Goal: Information Seeking & Learning: Learn about a topic

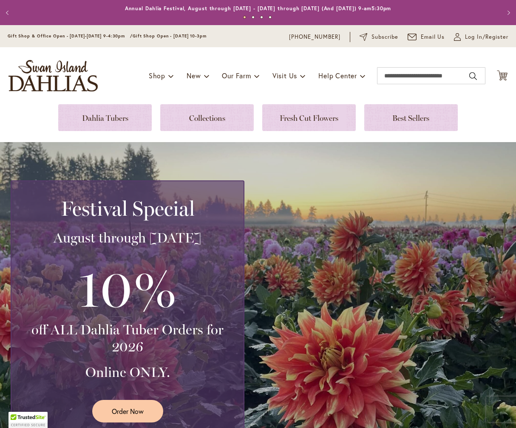
click at [120, 105] on link at bounding box center [105, 117] width 94 height 27
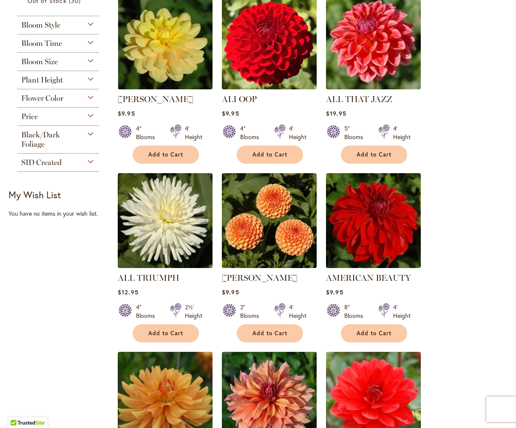
scroll to position [397, 0]
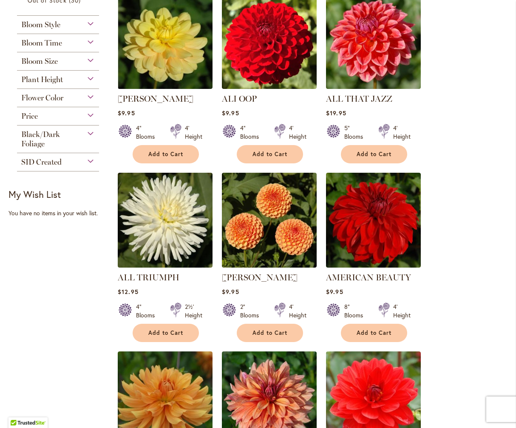
click at [88, 100] on div "Flower Color" at bounding box center [58, 96] width 82 height 14
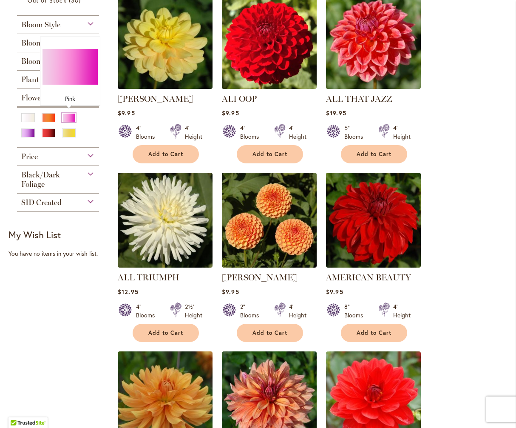
click at [69, 116] on div "Pink" at bounding box center [69, 117] width 14 height 9
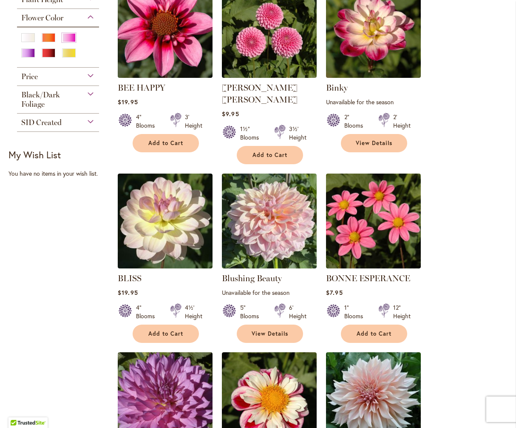
scroll to position [396, 0]
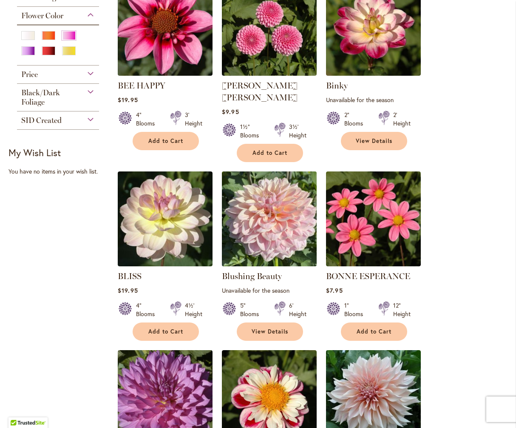
click at [277, 223] on img at bounding box center [270, 219] width 100 height 100
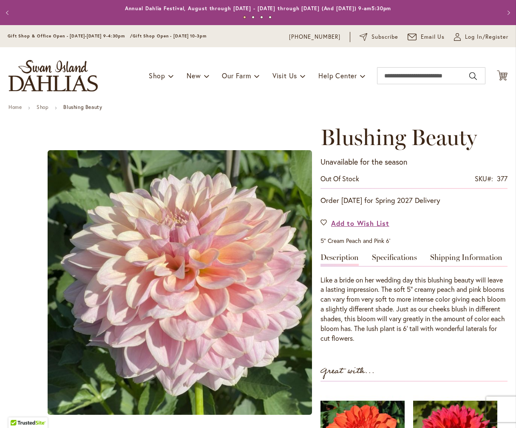
scroll to position [121, 0]
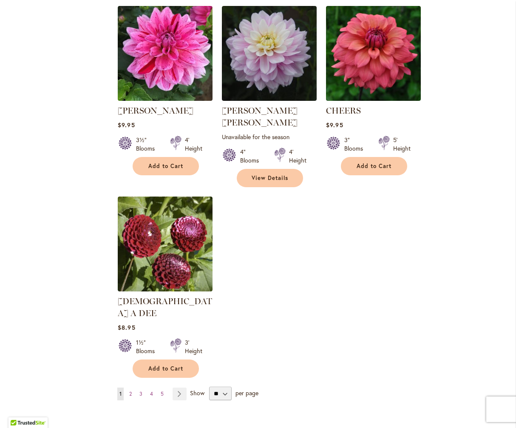
scroll to position [925, 0]
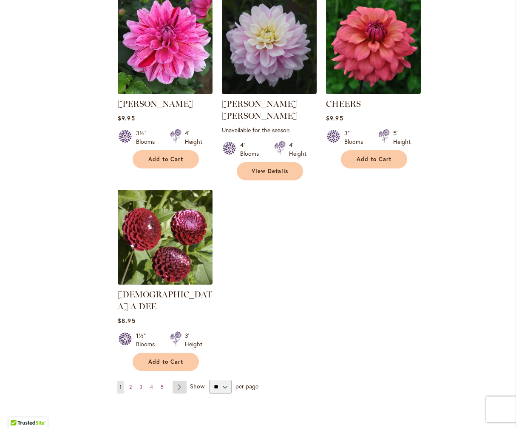
click at [180, 381] on link "Page Next" at bounding box center [180, 387] width 14 height 13
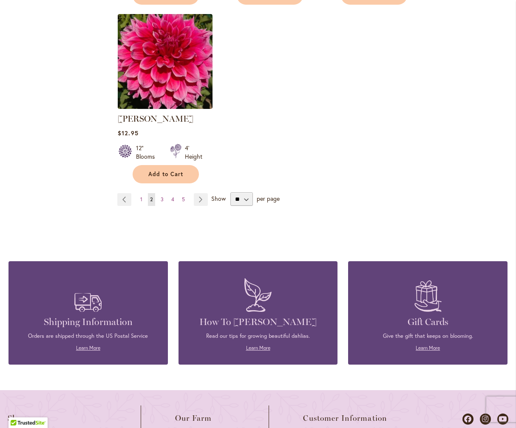
scroll to position [1102, 0]
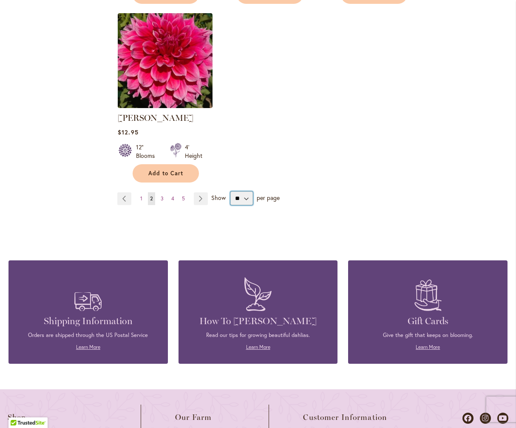
click at [248, 191] on select "** ** ** **" at bounding box center [241, 198] width 23 height 14
select select "**"
click at [230, 191] on select "** ** ** **" at bounding box center [241, 198] width 23 height 14
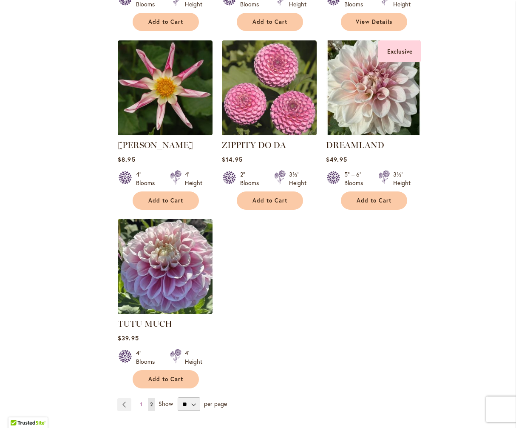
scroll to position [3422, 0]
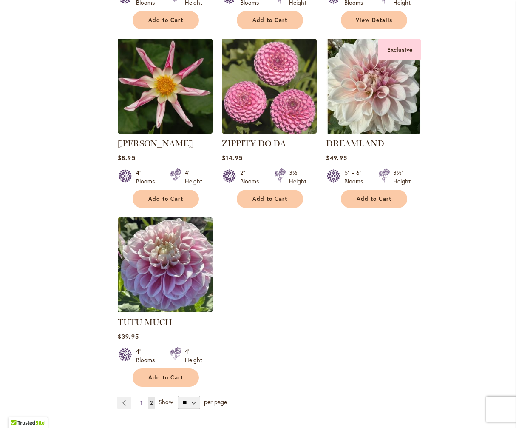
click at [140, 399] on span "1" at bounding box center [141, 402] width 2 height 6
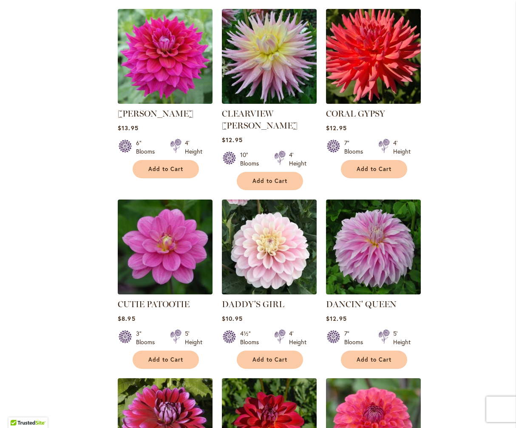
scroll to position [1211, 0]
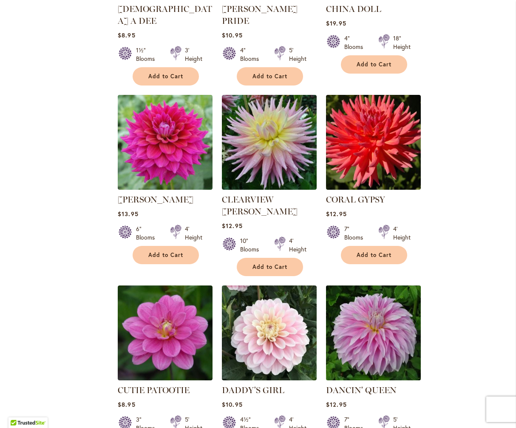
click at [382, 283] on img at bounding box center [374, 333] width 100 height 100
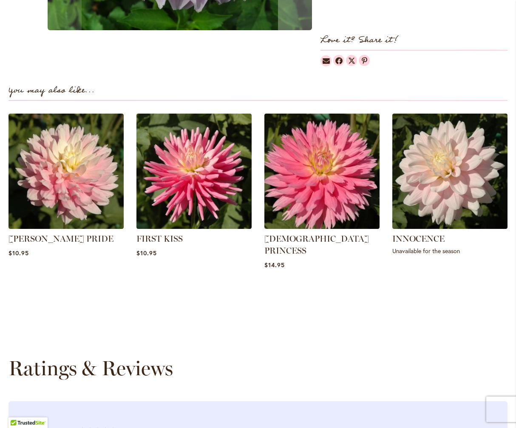
scroll to position [522, 0]
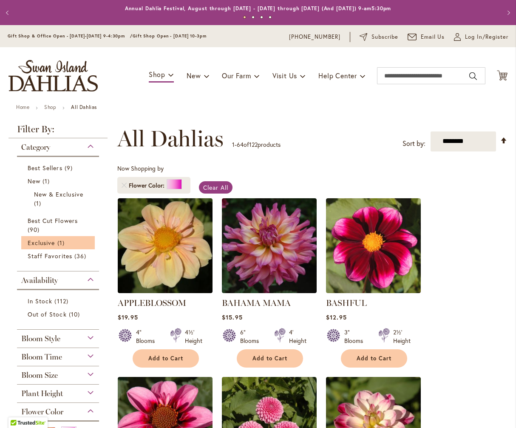
scroll to position [132, 0]
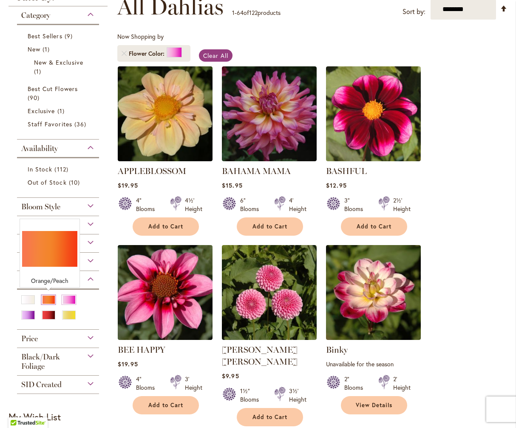
click at [50, 298] on div "Orange/Peach" at bounding box center [49, 299] width 14 height 9
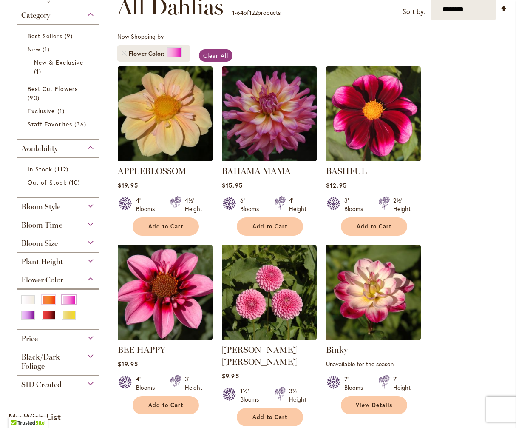
click at [68, 298] on div "Pink" at bounding box center [69, 299] width 14 height 9
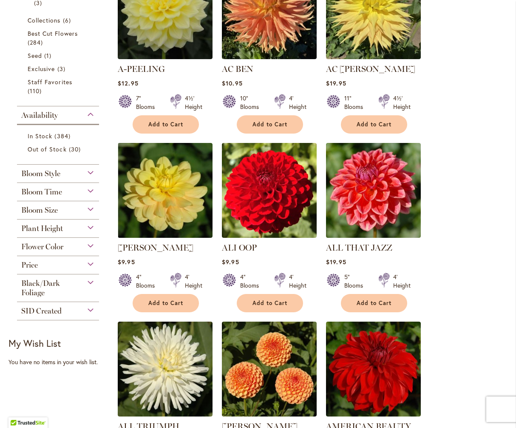
scroll to position [236, 0]
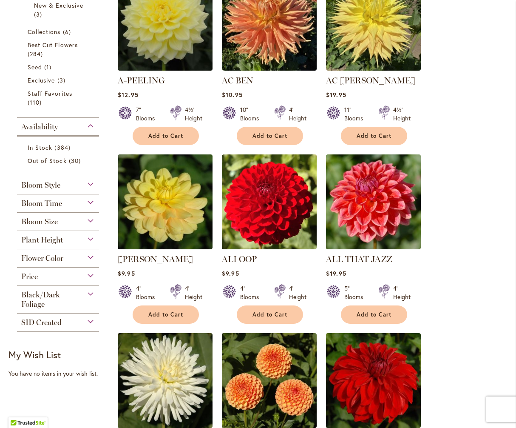
click at [90, 256] on div "Flower Color" at bounding box center [58, 256] width 82 height 14
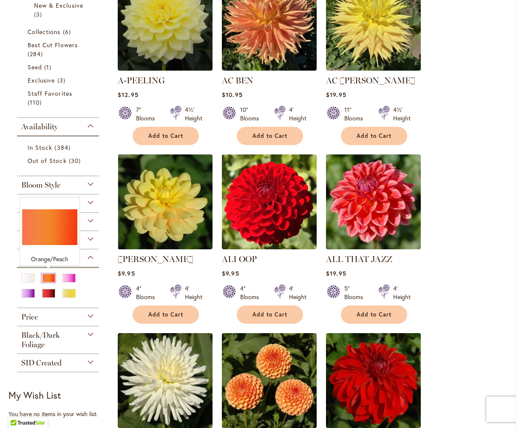
click at [48, 275] on div "Orange/Peach" at bounding box center [49, 277] width 14 height 9
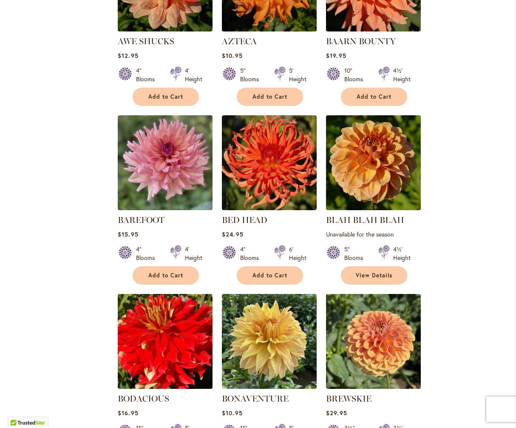
scroll to position [634, 0]
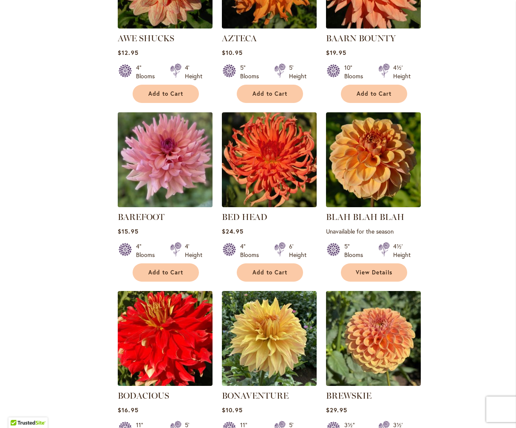
click at [175, 173] on img at bounding box center [166, 160] width 100 height 100
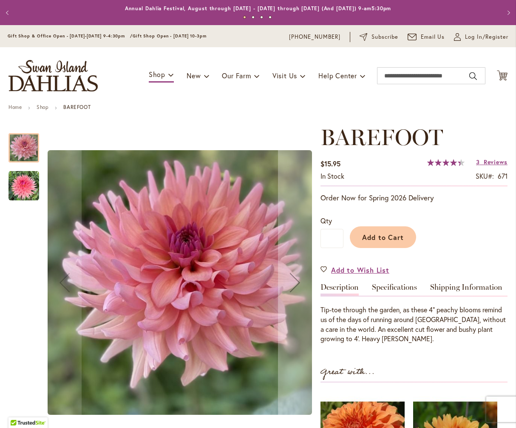
click at [14, 188] on img "BAREFOOT" at bounding box center [24, 186] width 31 height 31
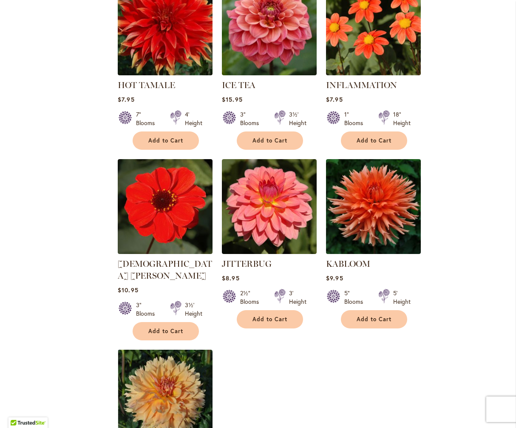
scroll to position [3805, 0]
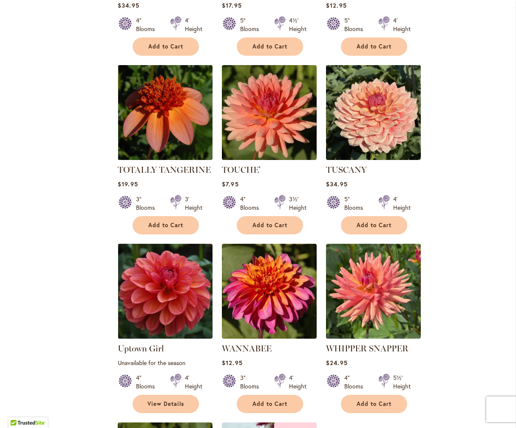
scroll to position [2694, 0]
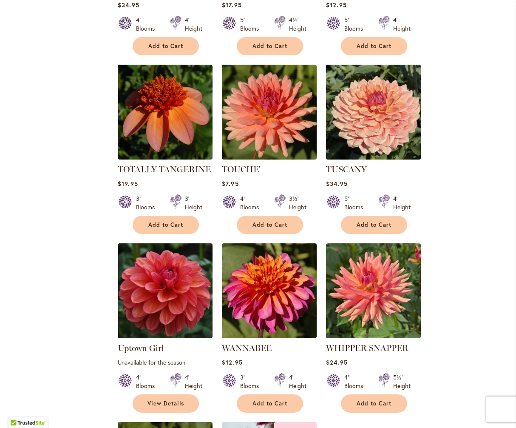
click at [395, 83] on img at bounding box center [374, 112] width 100 height 100
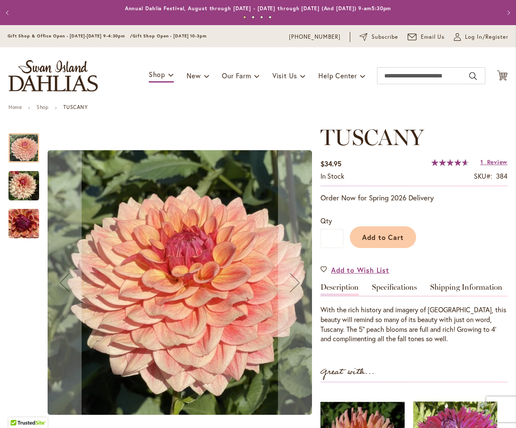
click at [26, 189] on img "TUSCANY" at bounding box center [24, 186] width 31 height 31
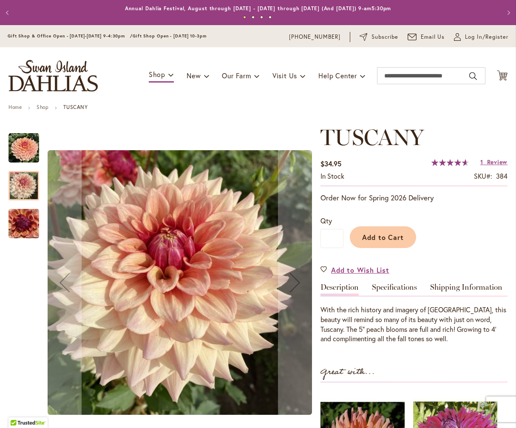
click at [23, 217] on img "TUSCANY" at bounding box center [24, 223] width 31 height 41
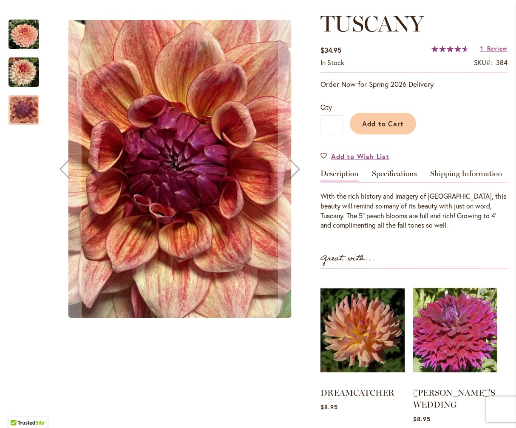
scroll to position [114, 0]
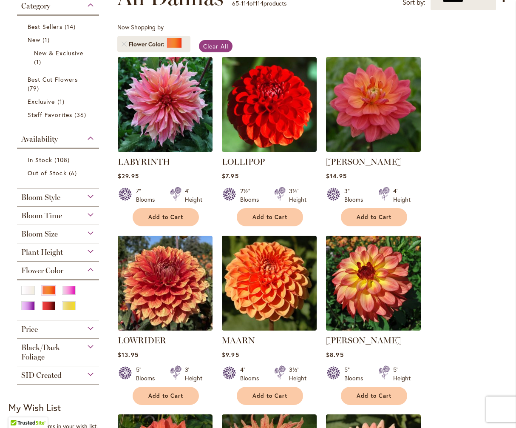
scroll to position [207, 0]
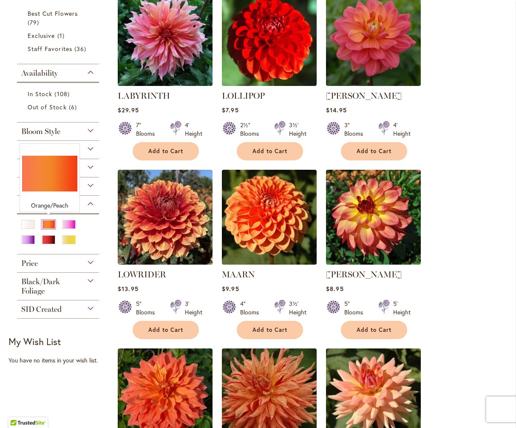
click at [47, 220] on div "Orange/Peach" at bounding box center [49, 224] width 14 height 9
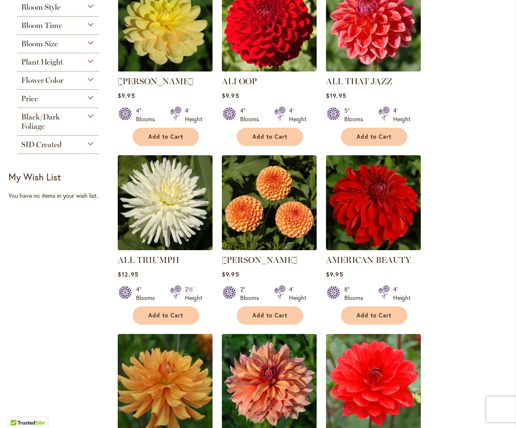
scroll to position [327, 0]
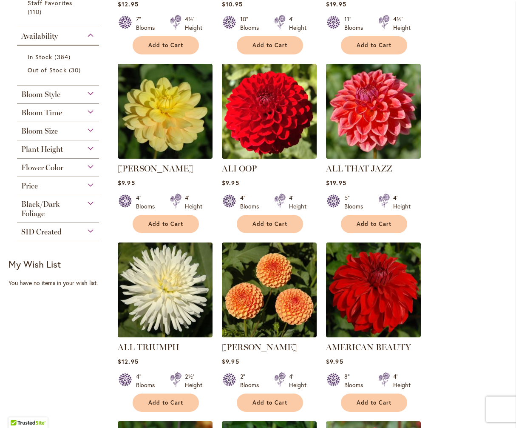
click at [92, 166] on div "Flower Color" at bounding box center [58, 166] width 82 height 14
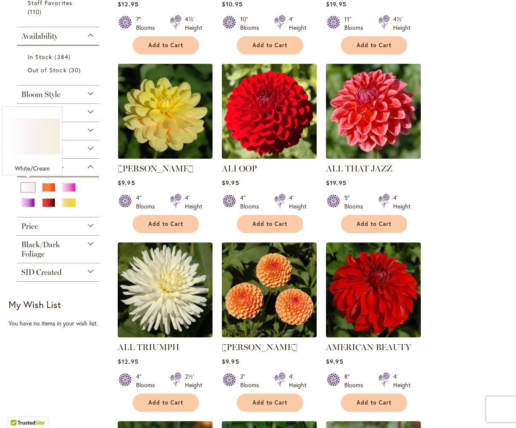
click at [29, 183] on div "White/Cream" at bounding box center [28, 187] width 14 height 9
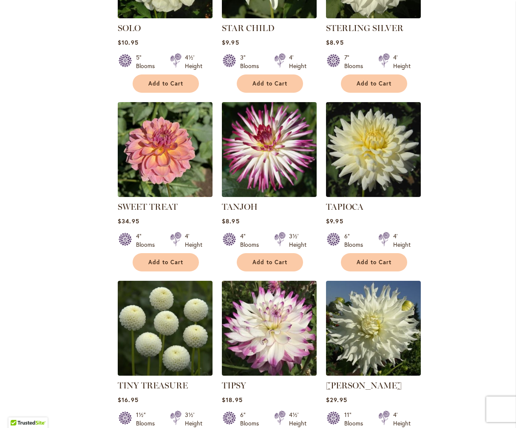
scroll to position [1738, 0]
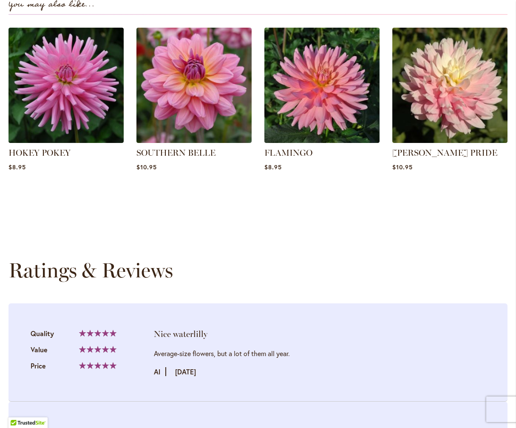
scroll to position [659, 0]
